Goal: Task Accomplishment & Management: Use online tool/utility

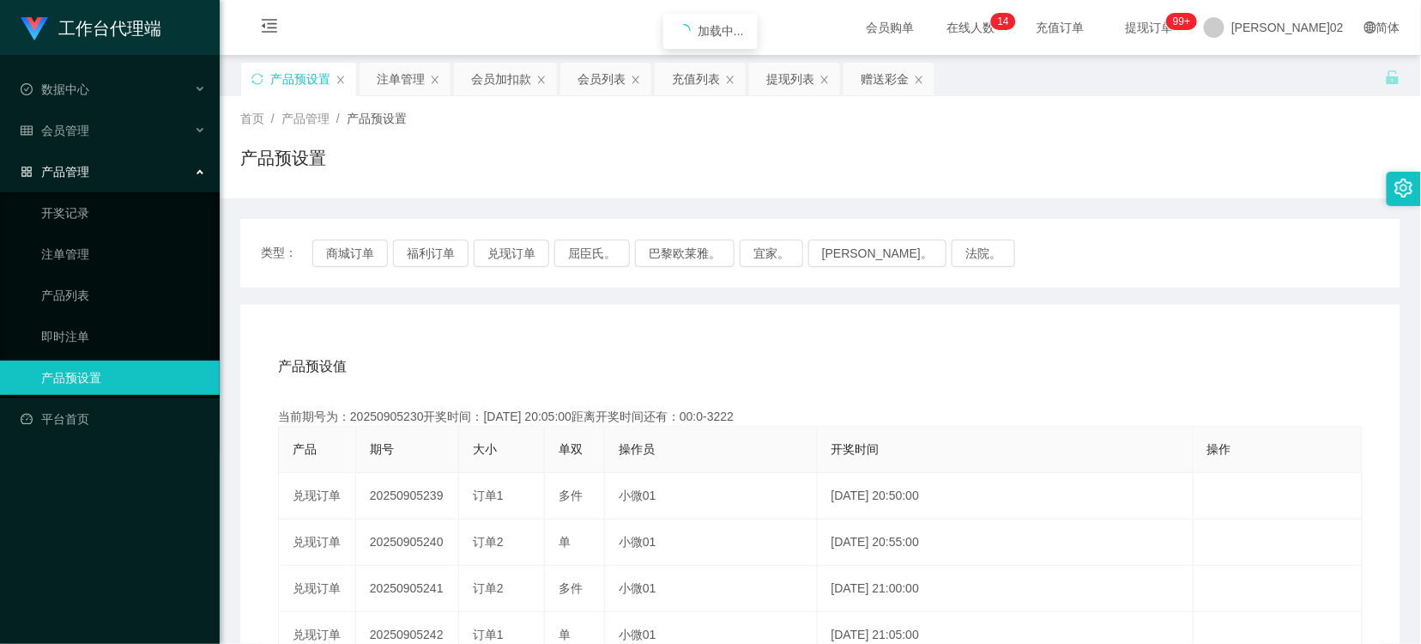
click at [511, 243] on button "兑现订单" at bounding box center [512, 252] width 76 height 27
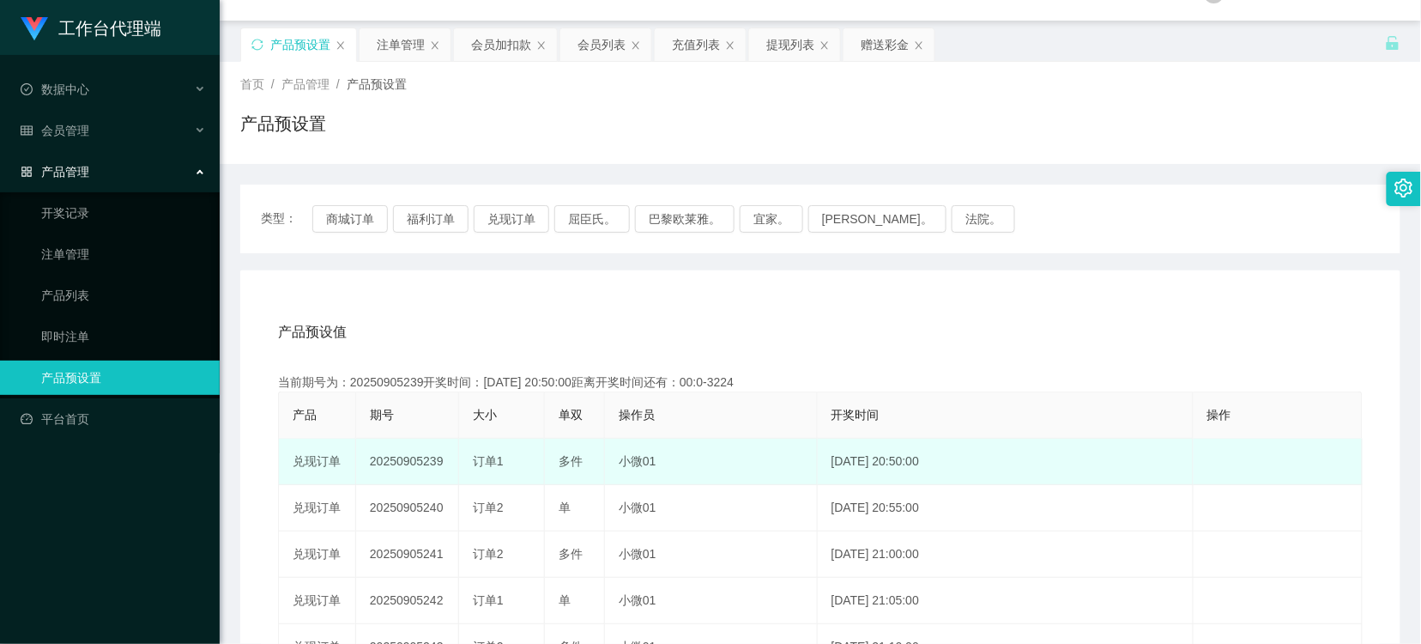
scroll to position [95, 0]
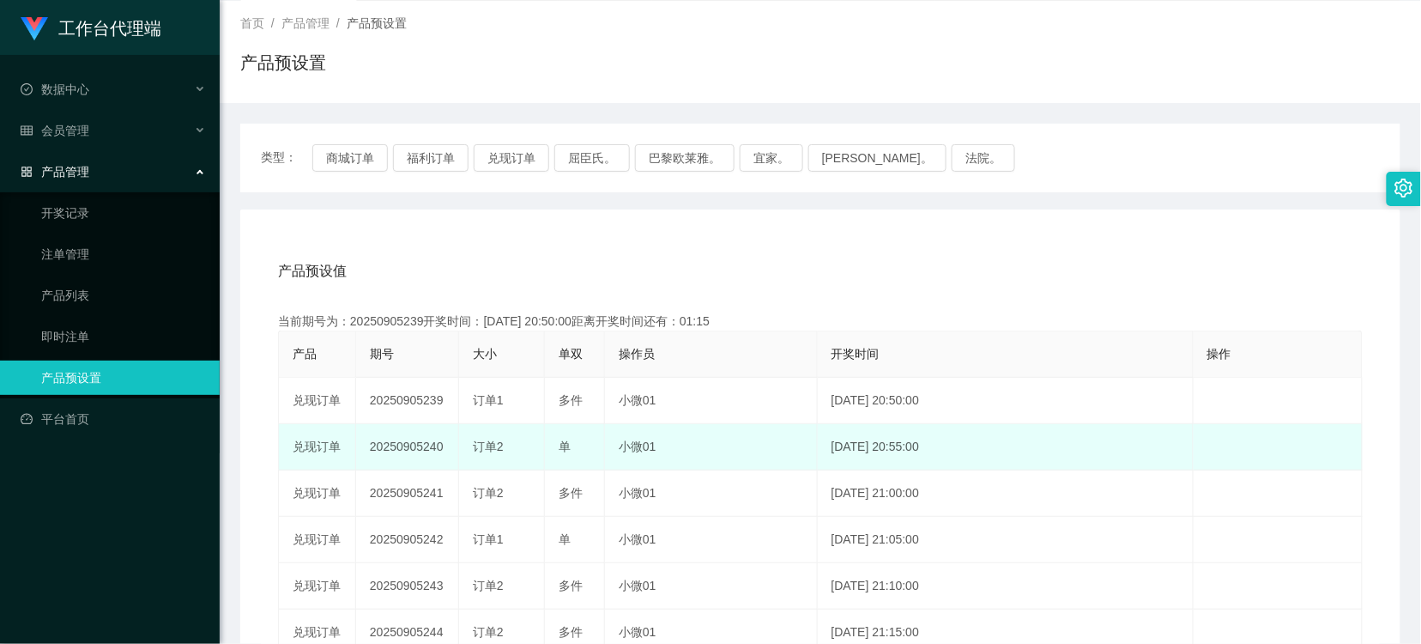
click at [427, 444] on td "20250905240" at bounding box center [407, 447] width 103 height 46
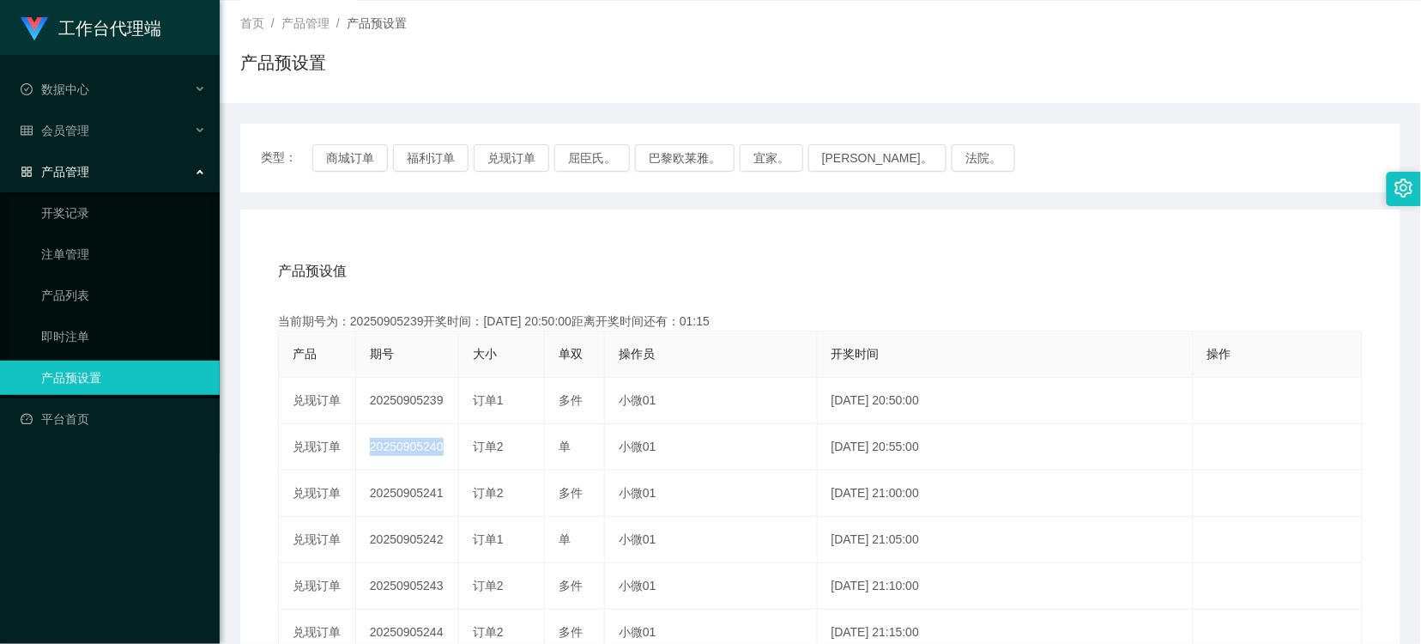
copy td "20250905240"
